Goal: Task Accomplishment & Management: Manage account settings

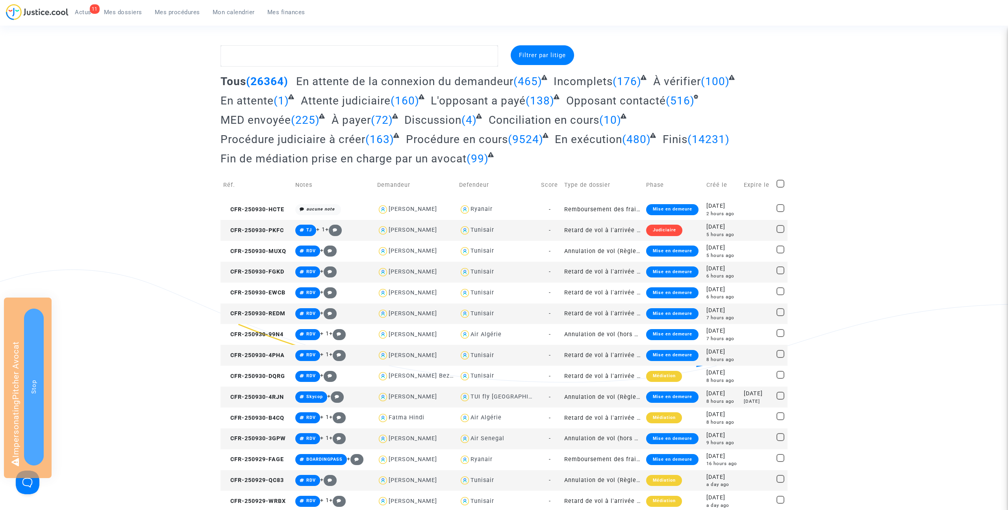
click at [167, 15] on span "Mes procédures" at bounding box center [177, 12] width 45 height 7
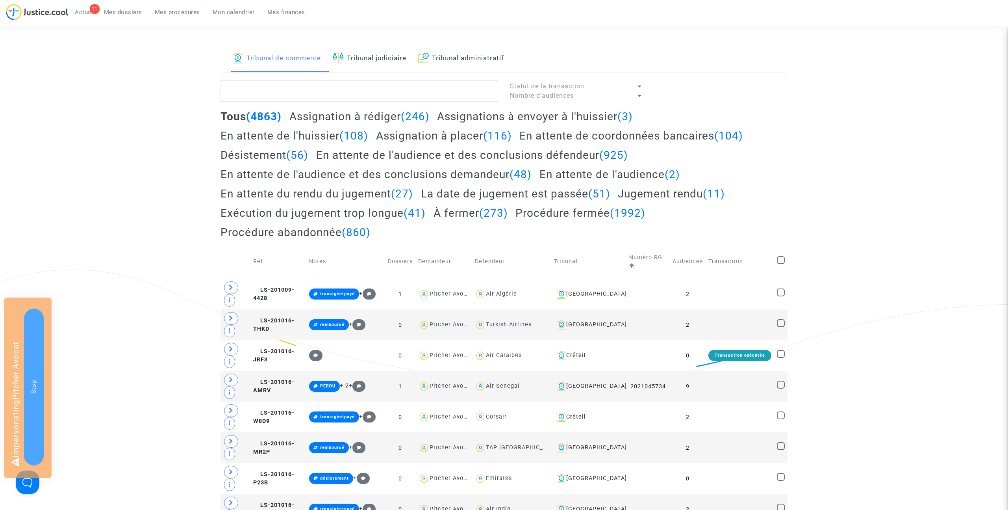
click at [433, 138] on h2 "Assignation à placer (116)" at bounding box center [444, 136] width 136 height 14
